Goal: Task Accomplishment & Management: Use online tool/utility

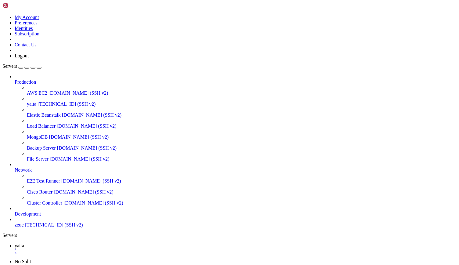
drag, startPoint x: 286, startPoint y: 503, endPoint x: 254, endPoint y: 432, distance: 78.7
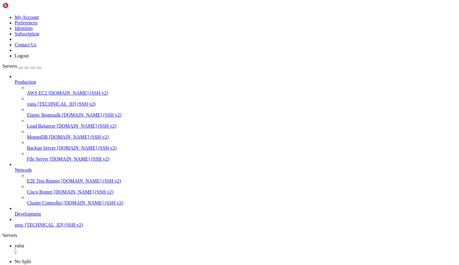
scroll to position [192, 0]
drag, startPoint x: 155, startPoint y: 472, endPoint x: 76, endPoint y: 472, distance: 78.7
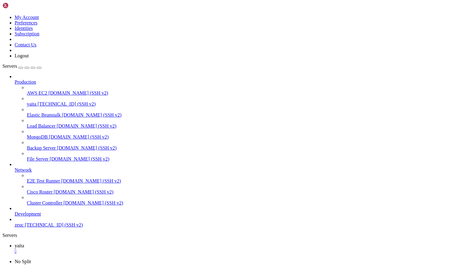
drag, startPoint x: 184, startPoint y: 441, endPoint x: 140, endPoint y: 472, distance: 54.0
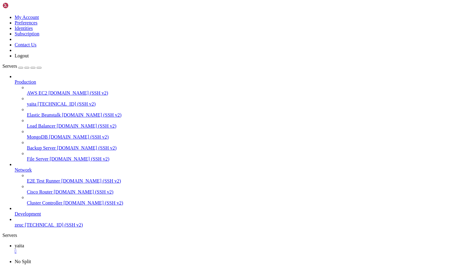
scroll to position [5, 0]
drag, startPoint x: 83, startPoint y: 370, endPoint x: 61, endPoint y: 432, distance: 65.6
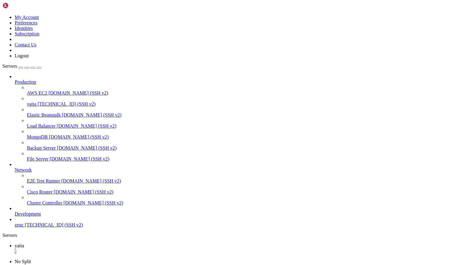
scroll to position [472, 0]
